Goal: Task Accomplishment & Management: Complete application form

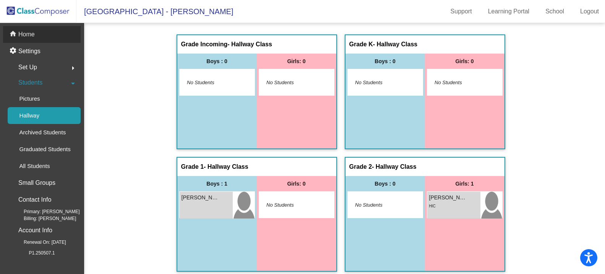
click at [33, 37] on p "Home" at bounding box center [26, 34] width 16 height 9
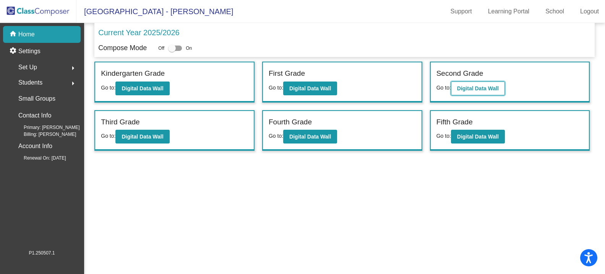
click at [480, 87] on b "Digital Data Wall" at bounding box center [478, 88] width 42 height 6
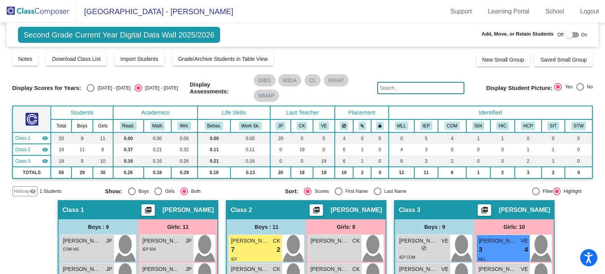
click at [572, 35] on div at bounding box center [572, 34] width 14 height 5
checkbox input "true"
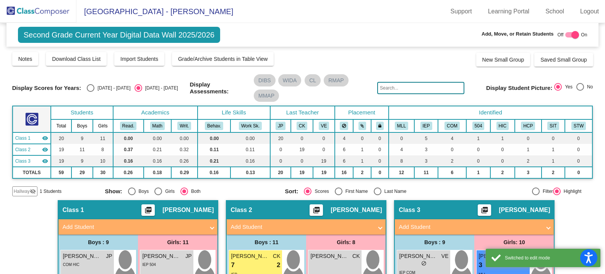
click at [26, 190] on span "Hallway" at bounding box center [22, 191] width 16 height 7
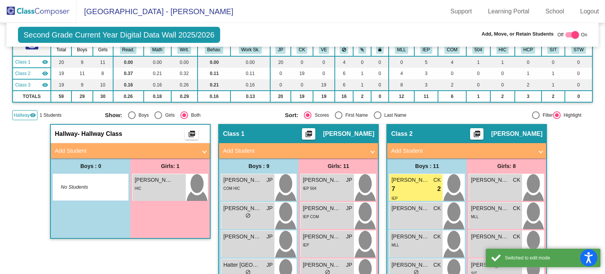
scroll to position [76, 0]
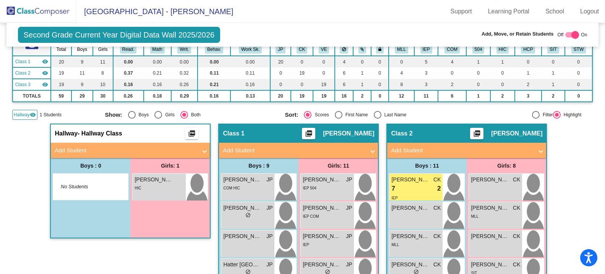
click at [97, 153] on mat-panel-title "Add Student" at bounding box center [126, 150] width 142 height 9
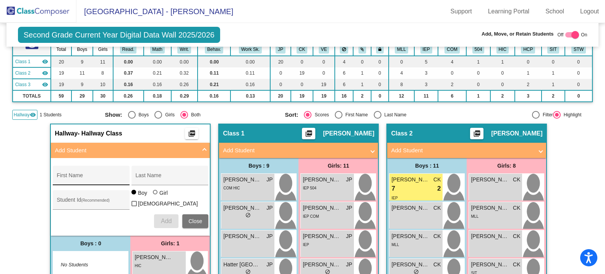
click at [82, 170] on div "First Name" at bounding box center [91, 178] width 69 height 16
type input "[PERSON_NAME]"
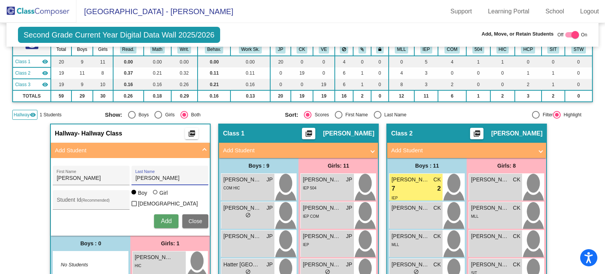
type input "[PERSON_NAME]"
click at [167, 220] on span "Add" at bounding box center [166, 221] width 11 height 6
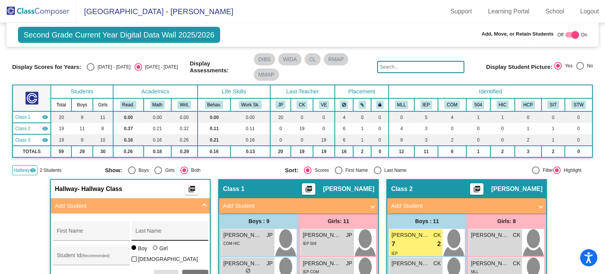
scroll to position [38, 0]
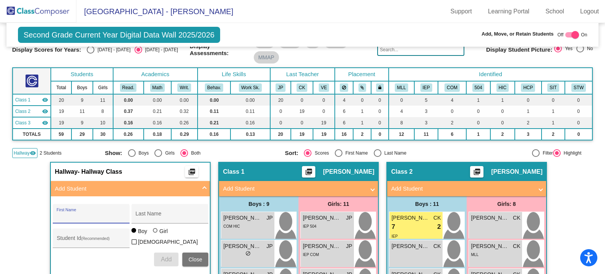
click at [94, 216] on input "First Name" at bounding box center [91, 216] width 69 height 6
click at [29, 6] on img at bounding box center [38, 11] width 76 height 23
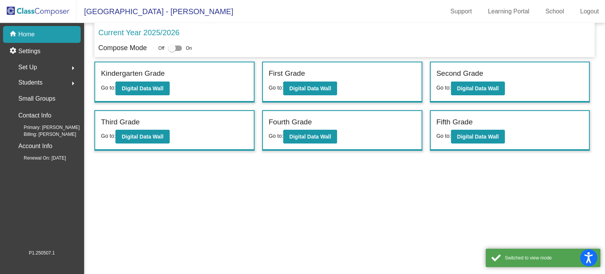
click at [29, 83] on span "Students" at bounding box center [30, 82] width 24 height 11
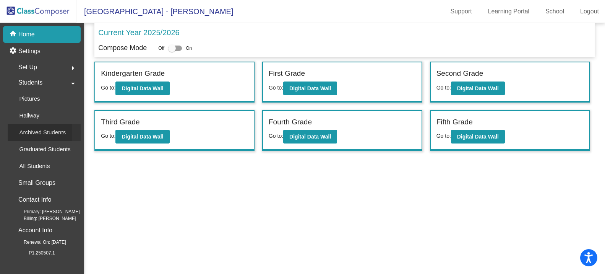
click at [42, 125] on div "Archived Students" at bounding box center [40, 132] width 64 height 17
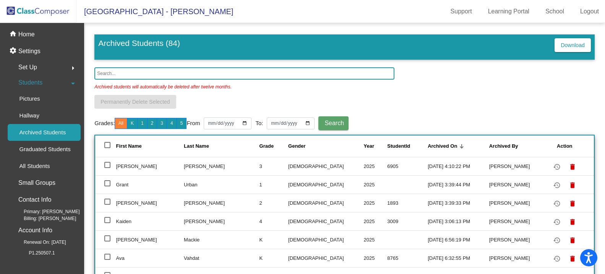
click at [121, 74] on input "text" at bounding box center [244, 73] width 300 height 12
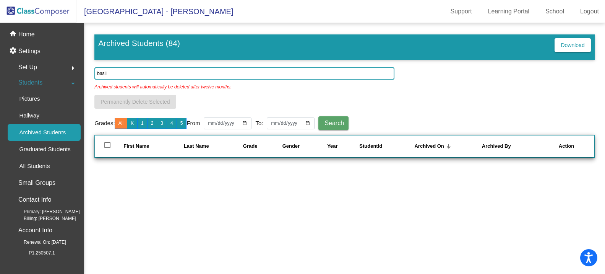
click at [113, 77] on input "basil" at bounding box center [244, 73] width 300 height 12
type input "[PERSON_NAME]"
click at [44, 38] on div "home Home" at bounding box center [42, 34] width 78 height 17
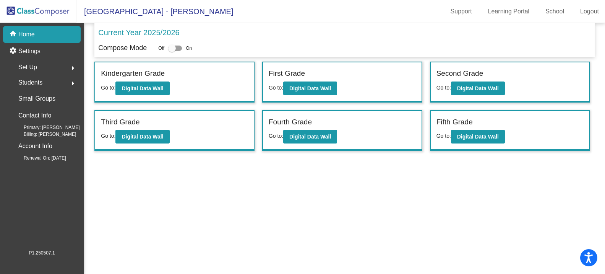
click at [533, 195] on mat-sidenav-content "Current Year 2025/2026 Compose Mode Off On Incoming (New students moving into l…" at bounding box center [344, 148] width 521 height 251
click at [488, 88] on b "Digital Data Wall" at bounding box center [478, 88] width 42 height 6
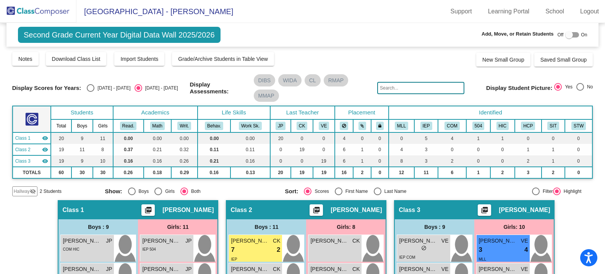
click at [27, 193] on span "Hallway" at bounding box center [22, 191] width 16 height 7
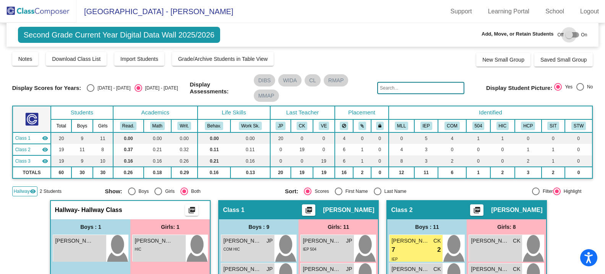
click at [571, 36] on div at bounding box center [572, 34] width 14 height 5
checkbox input "true"
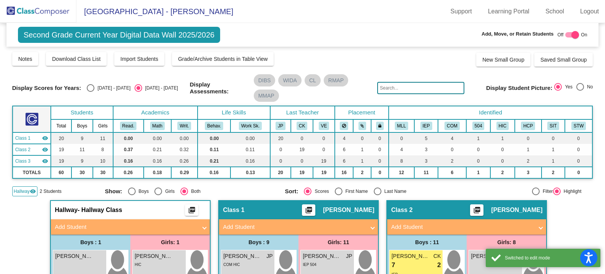
click at [91, 225] on mat-panel-title "Add Student" at bounding box center [126, 226] width 142 height 9
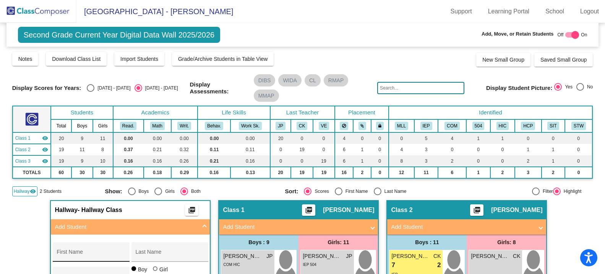
click at [82, 251] on div "First Name" at bounding box center [91, 254] width 69 height 16
type input "Basil"
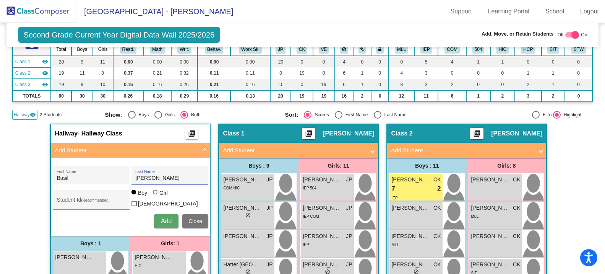
type input "[PERSON_NAME]"
click at [166, 219] on span "Add" at bounding box center [166, 221] width 11 height 6
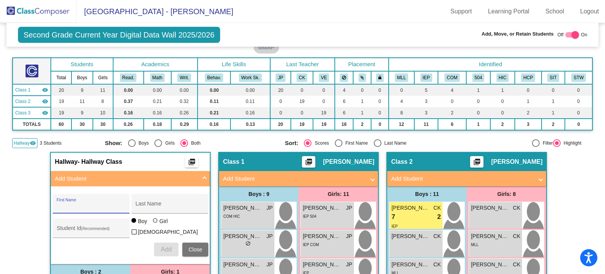
scroll to position [0, 0]
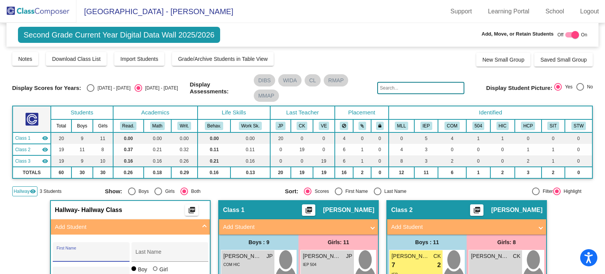
click at [39, 193] on div "Hallway visibility 3 Students" at bounding box center [55, 191] width 87 height 10
click at [31, 190] on mat-icon "visibility" at bounding box center [33, 191] width 6 height 6
